Goal: Task Accomplishment & Management: Manage account settings

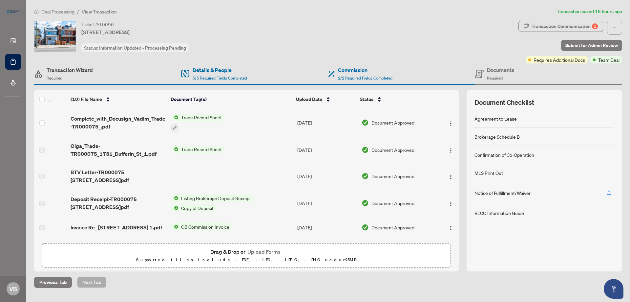
click at [61, 75] on span "Required" at bounding box center [55, 77] width 16 height 5
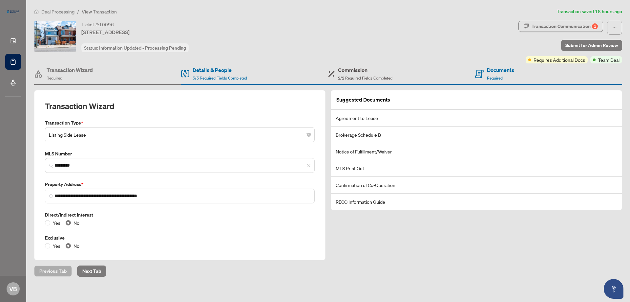
click at [361, 74] on div "Commission 2/2 Required Fields Completed" at bounding box center [365, 73] width 54 height 15
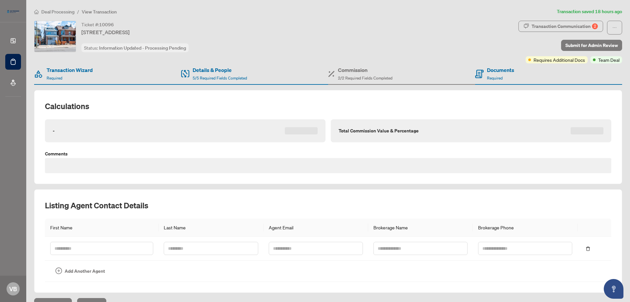
type textarea "**********"
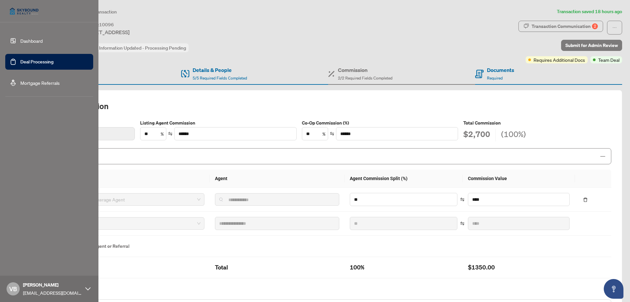
click at [21, 59] on link "Deal Processing" at bounding box center [36, 62] width 33 height 6
